Goal: Find specific page/section: Find specific page/section

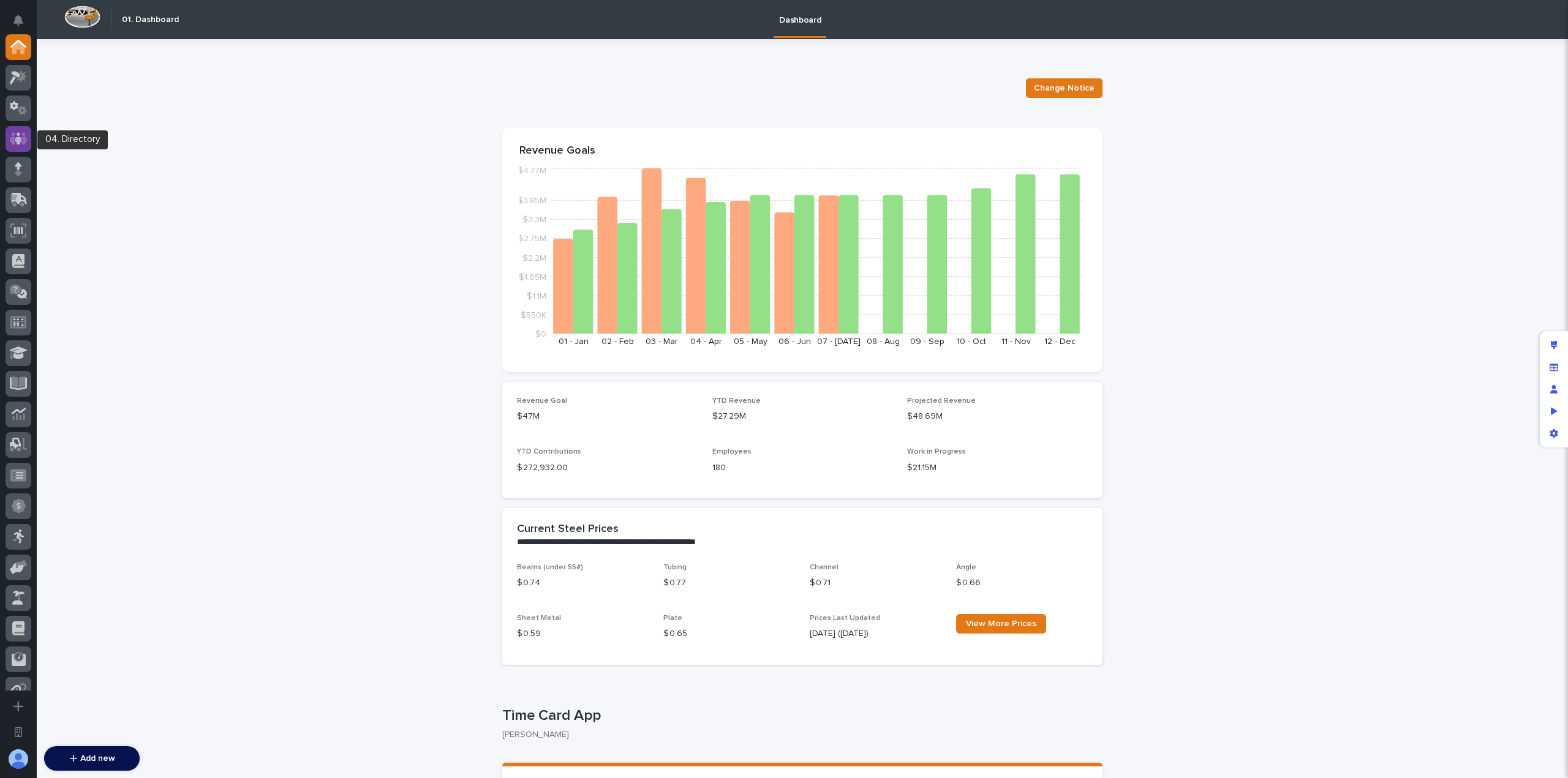
click at [20, 149] on div at bounding box center [18, 139] width 26 height 26
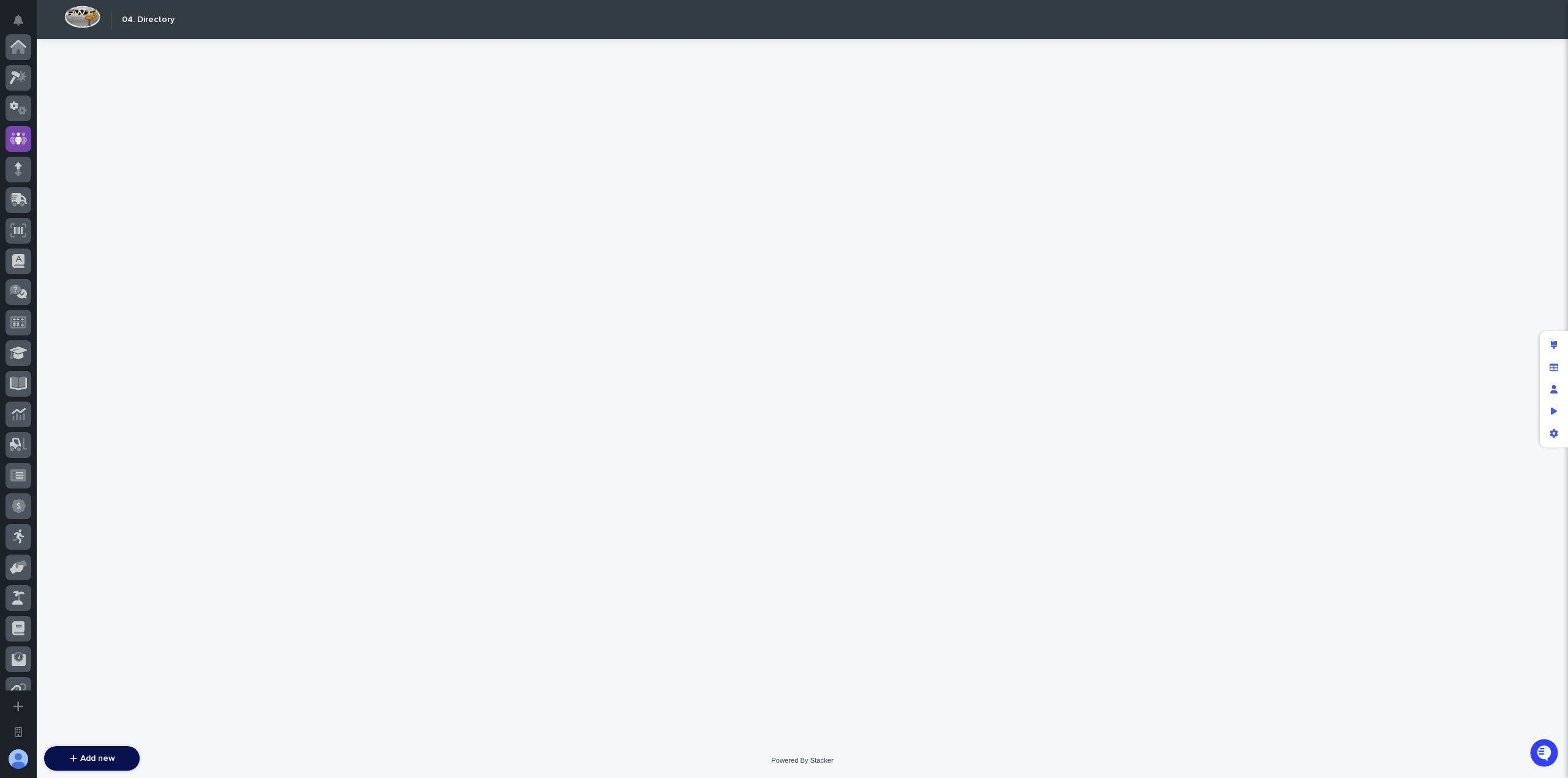
scroll to position [91, 0]
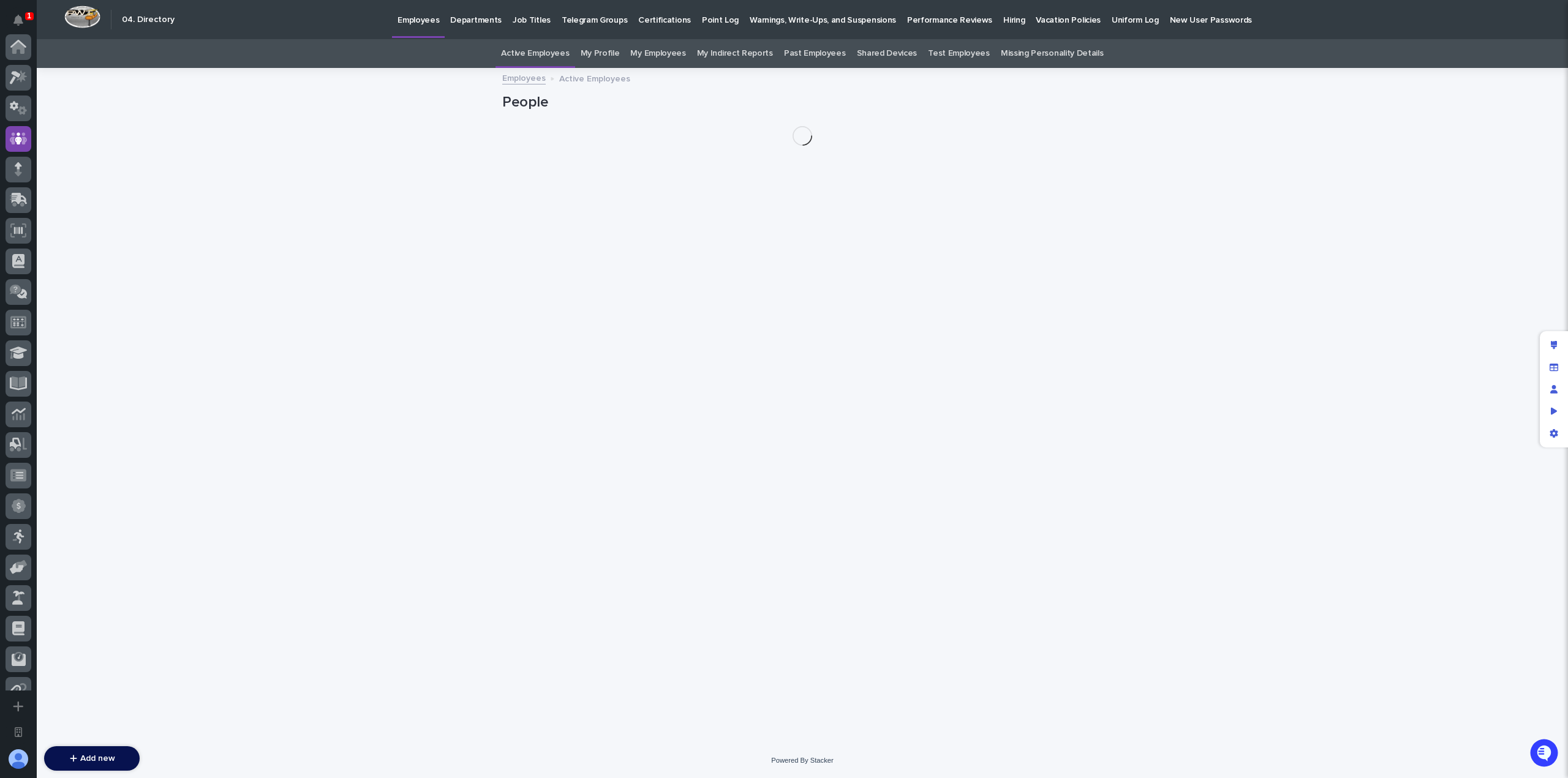
scroll to position [91, 0]
click at [583, 22] on p "Telegram Groups" at bounding box center [594, 13] width 66 height 26
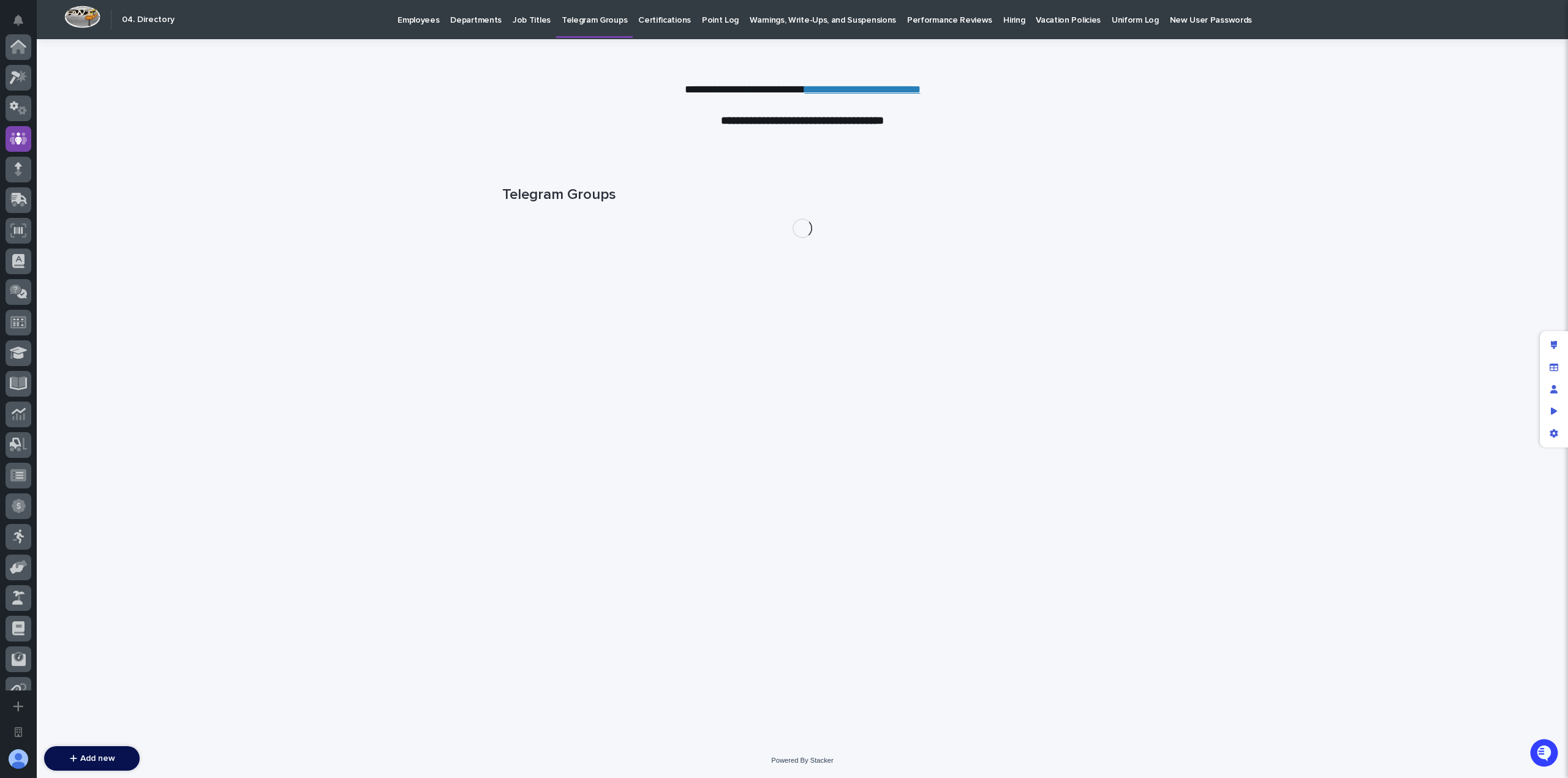
scroll to position [91, 0]
click at [527, 21] on p "Job Titles" at bounding box center [531, 13] width 38 height 26
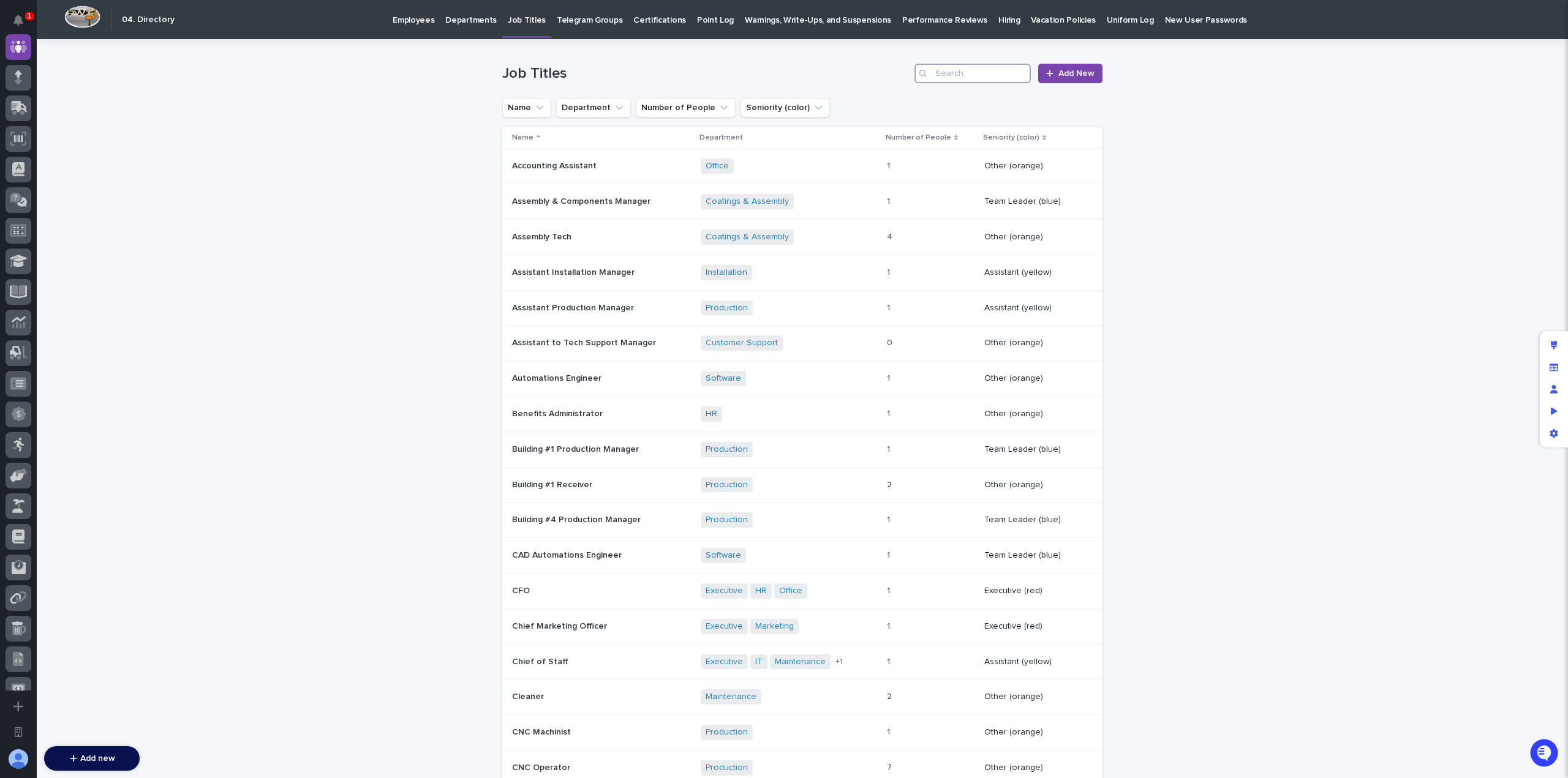
click at [961, 74] on input "Search" at bounding box center [973, 73] width 116 height 20
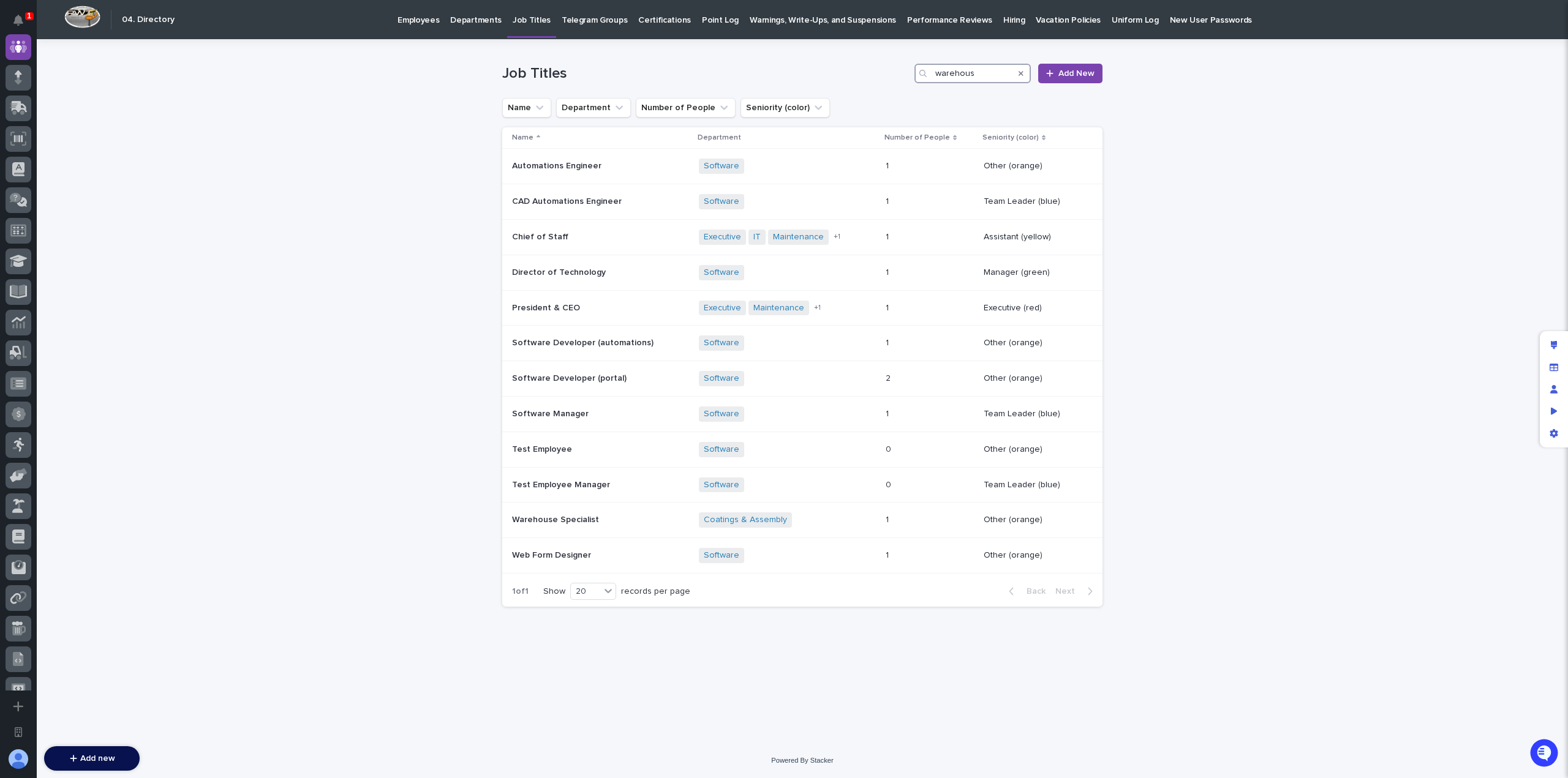
type input "warehouse"
